Goal: Task Accomplishment & Management: Complete application form

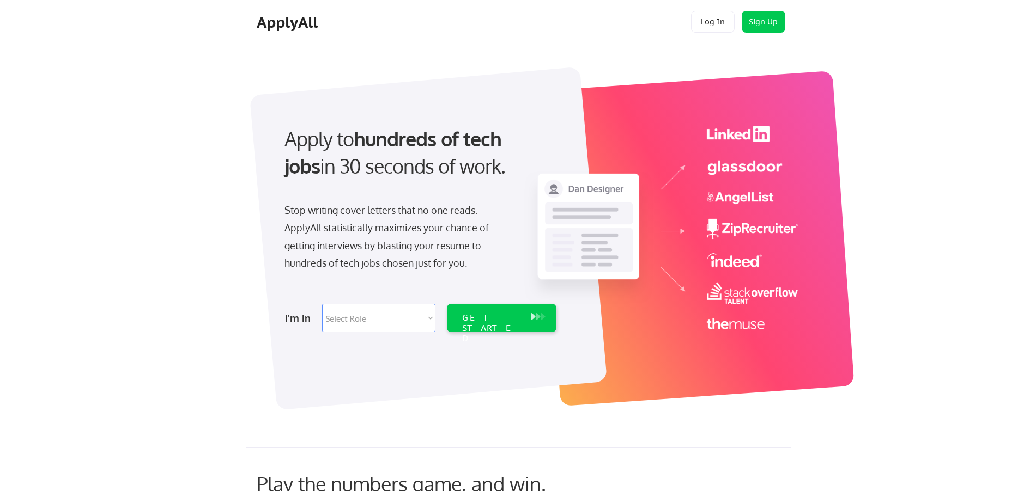
click at [426, 317] on select "Select Role Software Engineering Product Management Customer Success Sales UI/U…" at bounding box center [378, 318] width 113 height 28
select select ""sales""
click at [322, 304] on select "Select Role Software Engineering Product Management Customer Success Sales UI/U…" at bounding box center [378, 318] width 113 height 28
select select ""sales""
click at [486, 313] on div "GET STARTED" at bounding box center [491, 329] width 58 height 32
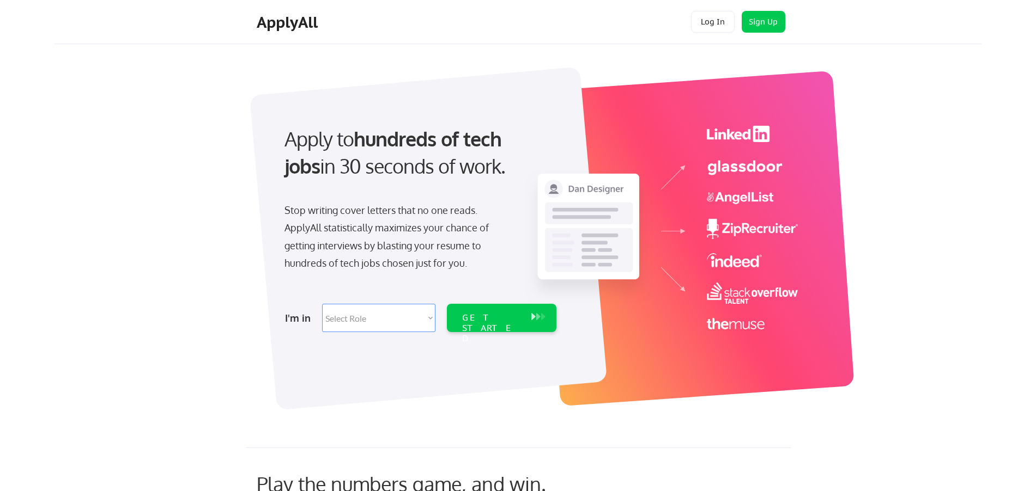
select select ""sales""
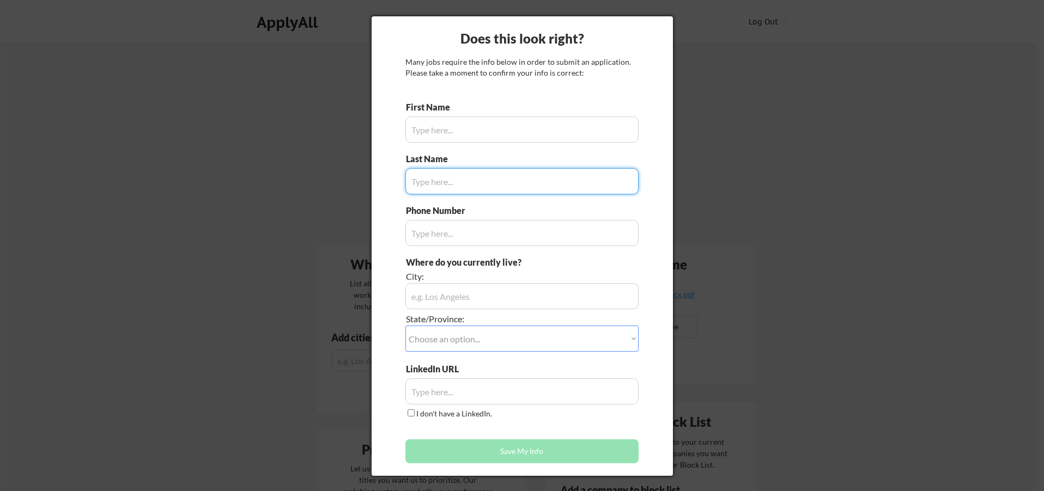
click at [442, 129] on input "input" at bounding box center [521, 130] width 233 height 26
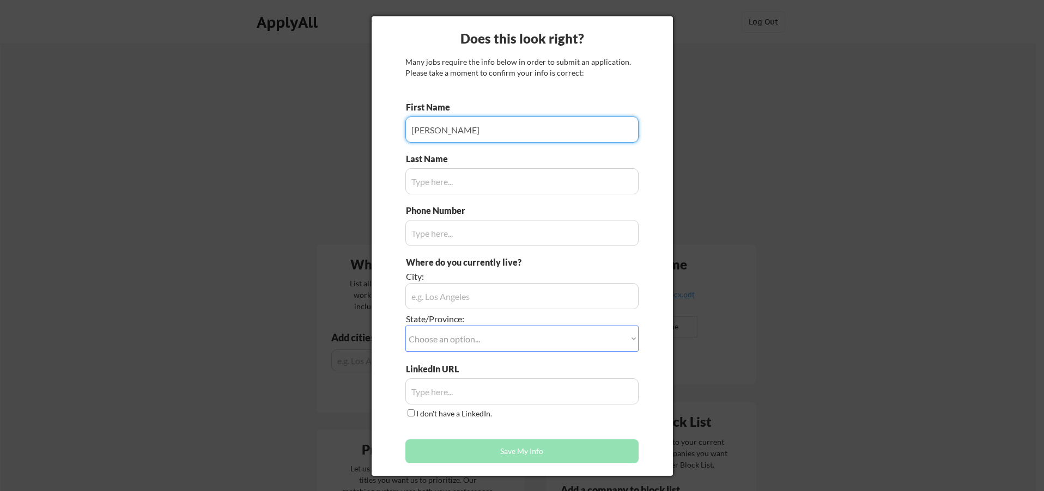
type input "[PERSON_NAME]"
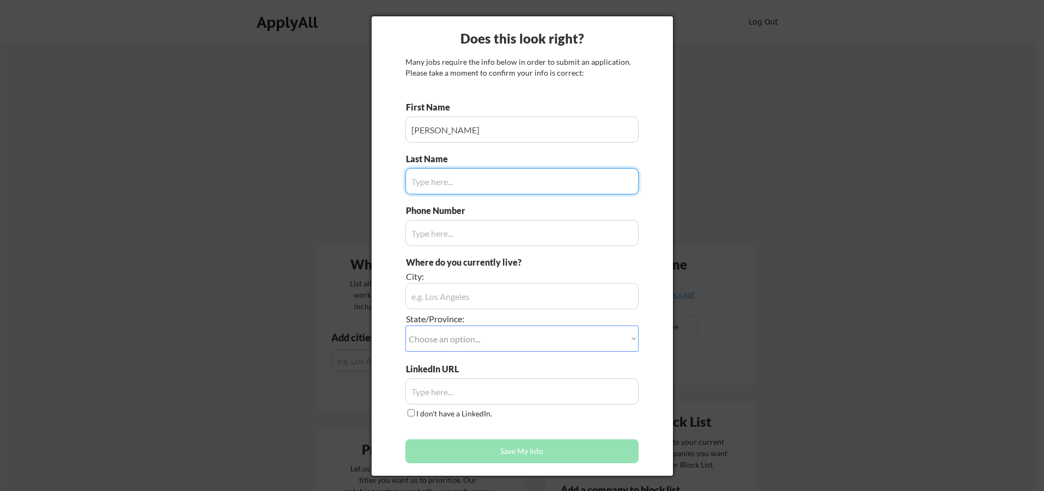
click at [469, 186] on input "input" at bounding box center [521, 181] width 233 height 26
type input "Golcher"
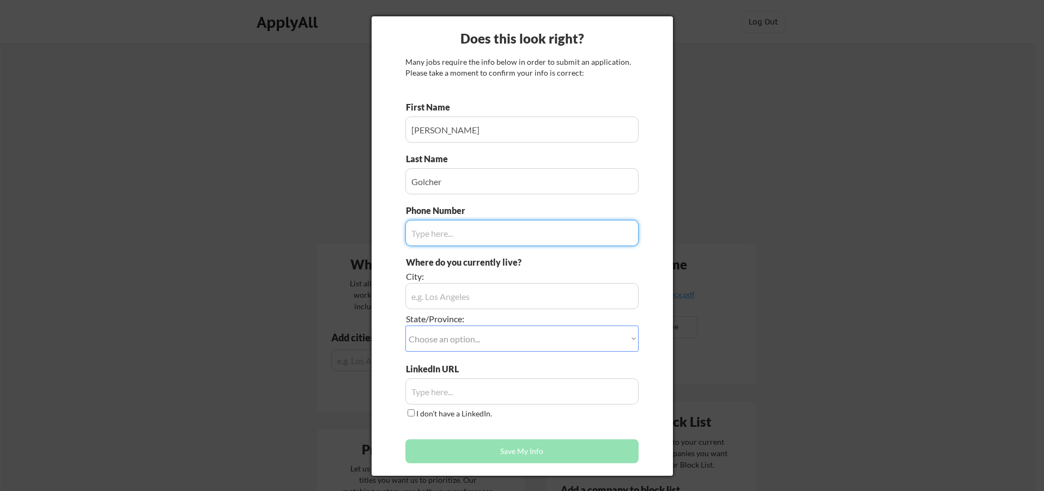
click at [463, 237] on input "input" at bounding box center [521, 233] width 233 height 26
type input "5"
type input "+50685225813"
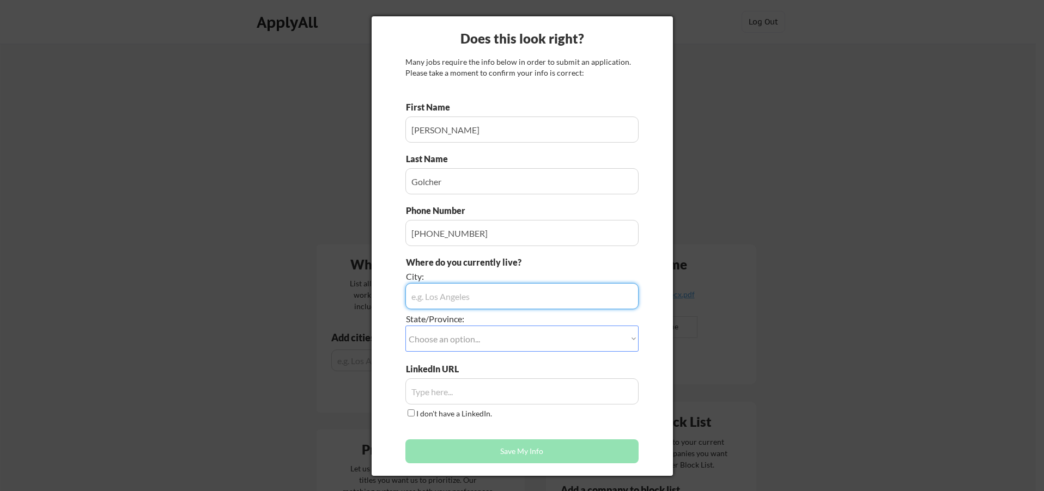
click at [452, 299] on input "input" at bounding box center [521, 296] width 233 height 26
type input "San Jose"
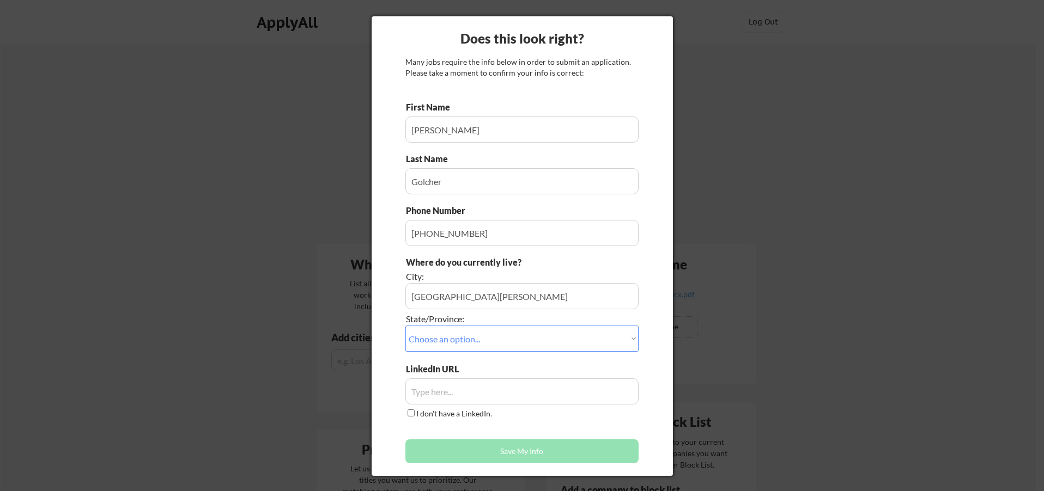
click at [483, 347] on select "Choose an option... Other/Not Applicable Alabama Alaska Alberta Arizona Arkansa…" at bounding box center [521, 339] width 233 height 26
select select ""Other/Not Applicable""
click at [405, 326] on select "Choose an option... Other/Not Applicable Alabama Alaska Alberta Arizona Arkansa…" at bounding box center [521, 339] width 233 height 26
click at [492, 389] on input "input" at bounding box center [521, 392] width 233 height 26
paste input "https://www.linkedin.com/in/jengolcher/"
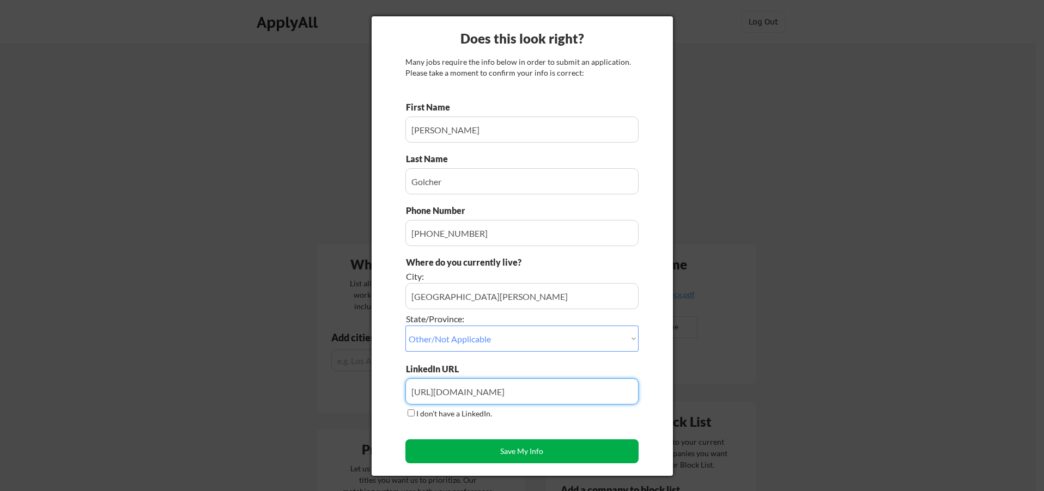
type input "https://www.linkedin.com/in/jengolcher/"
click at [486, 446] on button "Save My Info" at bounding box center [521, 452] width 233 height 24
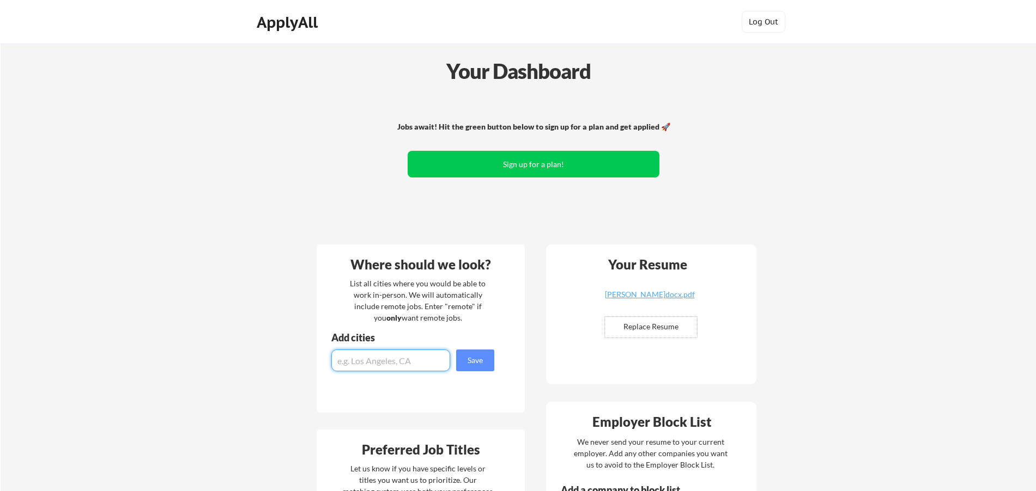
click at [422, 352] on input "input" at bounding box center [390, 361] width 119 height 22
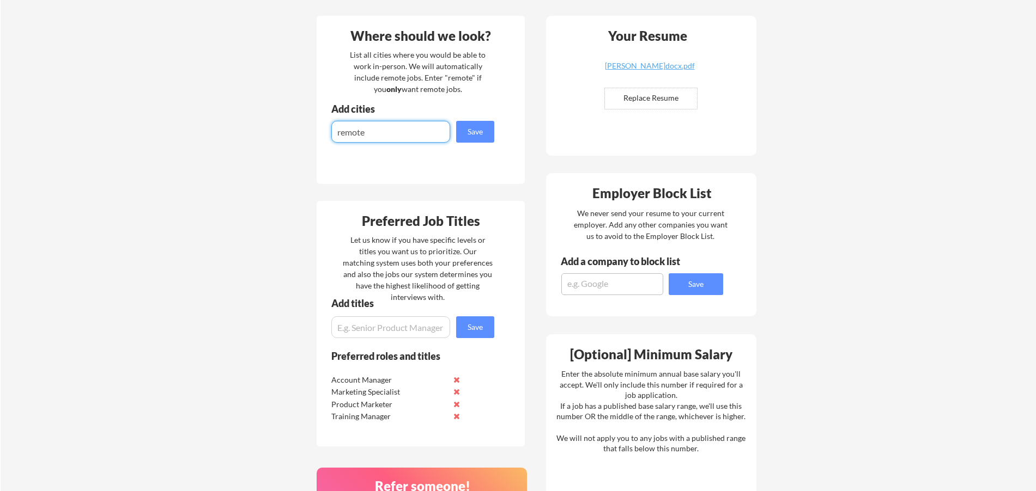
scroll to position [244, 0]
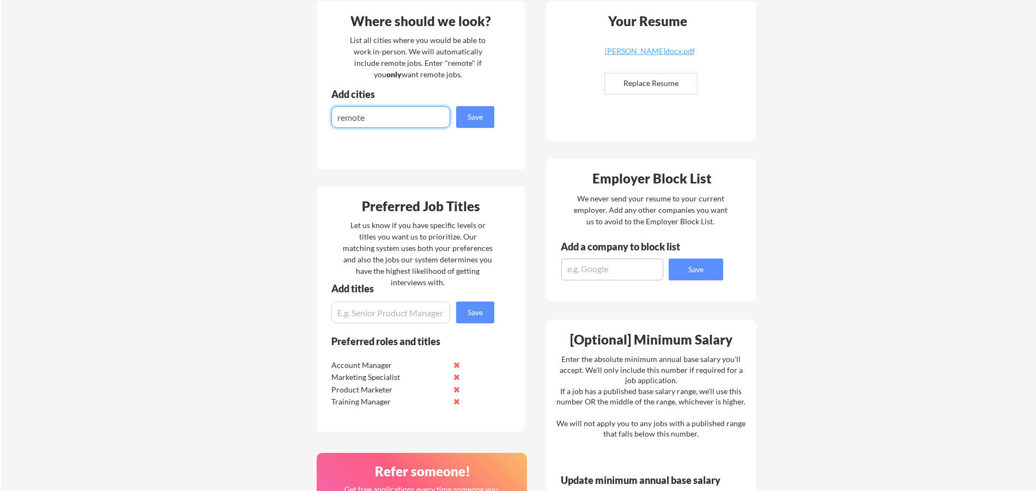
type input "remote"
click at [477, 120] on button "Save" at bounding box center [475, 117] width 38 height 22
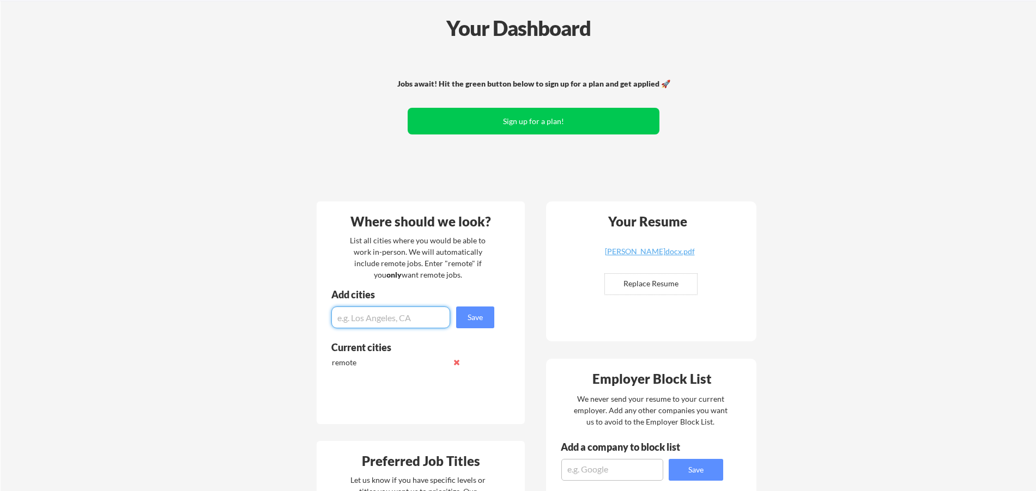
scroll to position [0, 0]
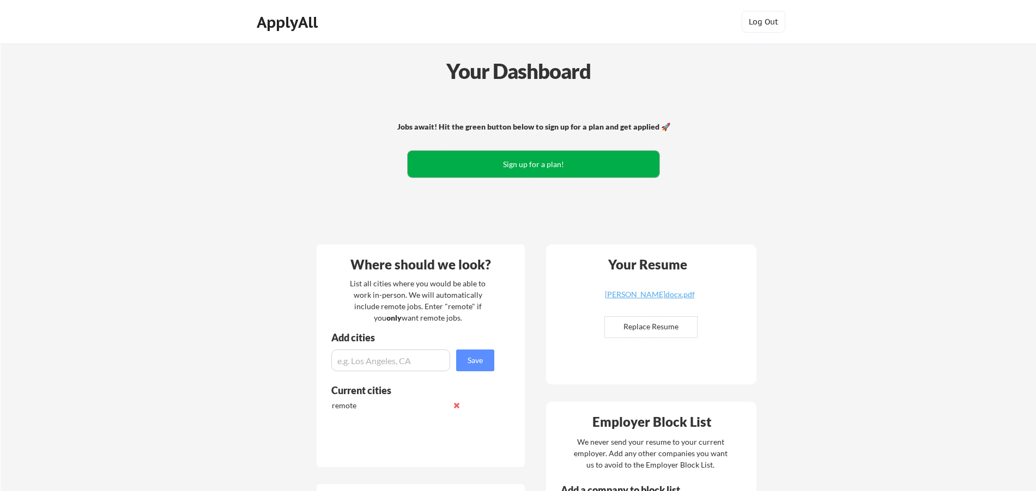
click at [564, 160] on button "Sign up for a plan!" at bounding box center [534, 164] width 252 height 27
